Goal: Find specific page/section: Find specific page/section

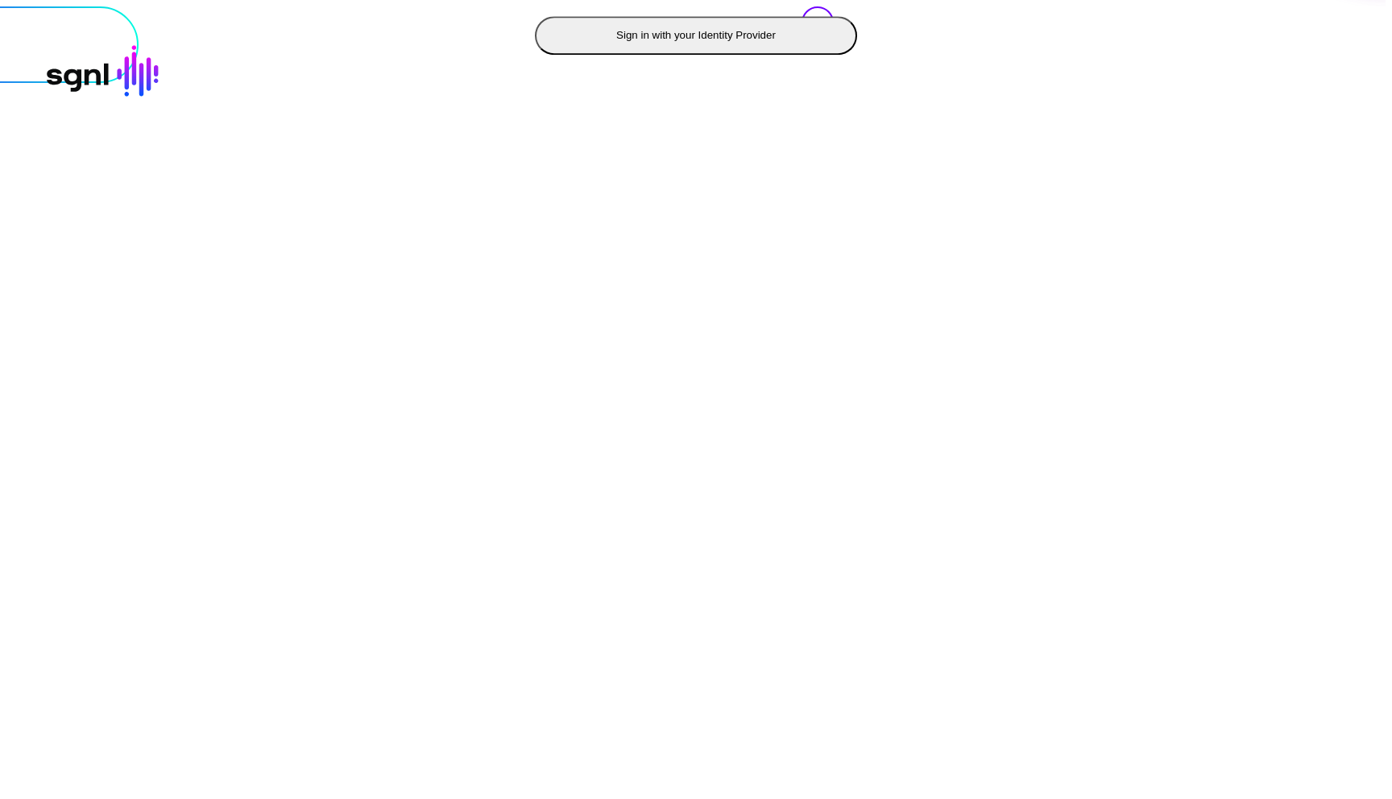
click at [535, 55] on button "Sign in with your Identity Provider" at bounding box center [696, 35] width 322 height 39
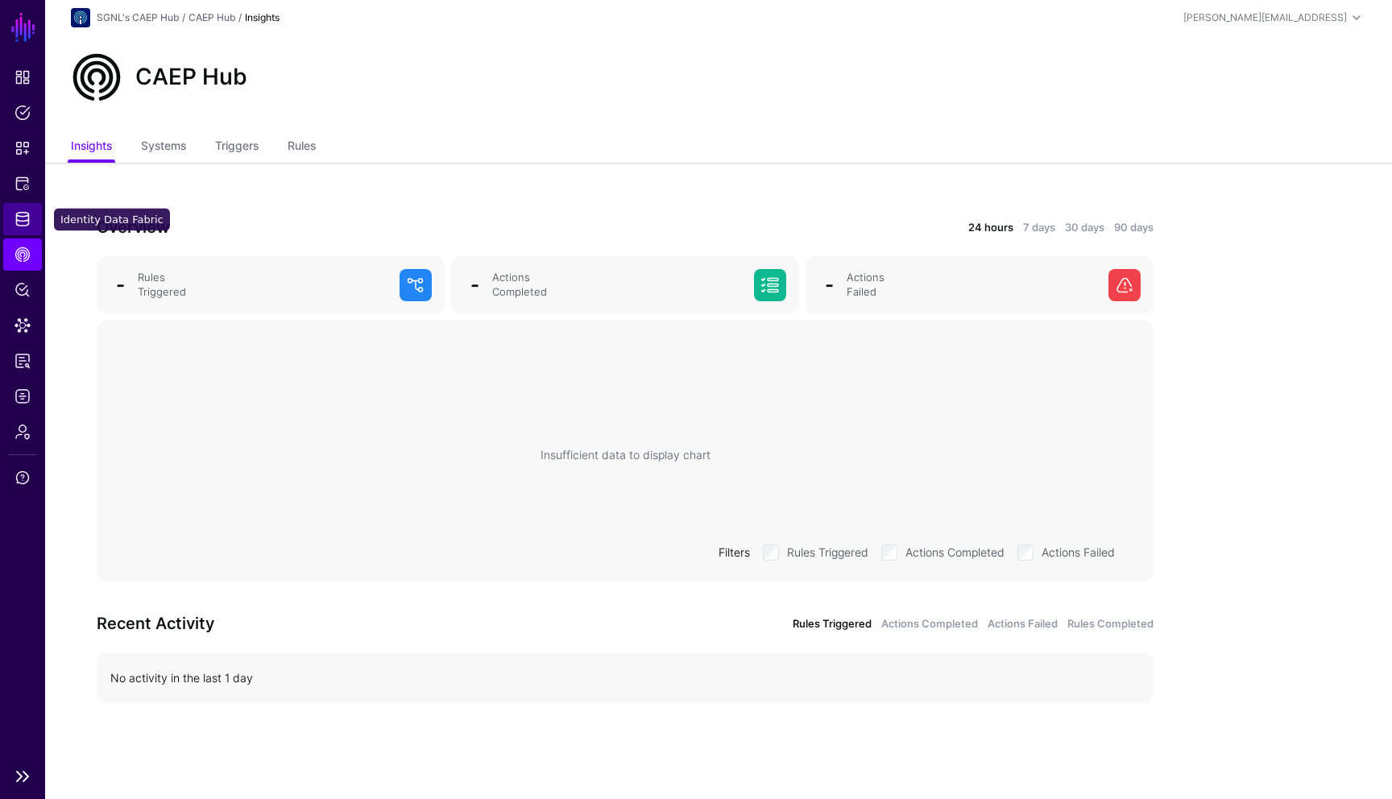
click at [27, 219] on span "Identity Data Fabric" at bounding box center [23, 219] width 16 height 16
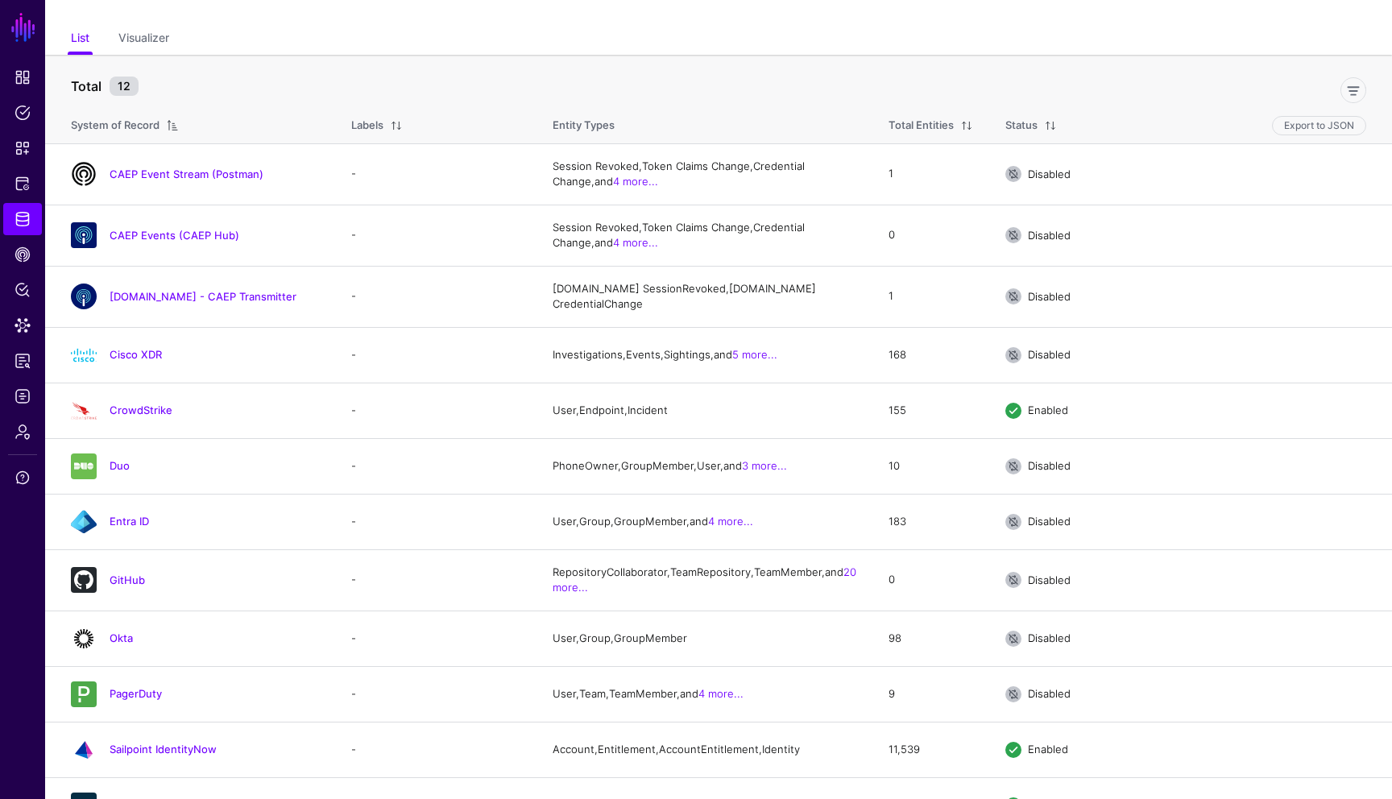
scroll to position [142, 0]
